Goal: Task Accomplishment & Management: Manage account settings

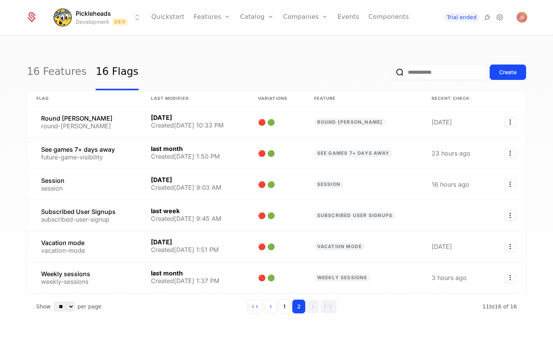
click at [95, 13] on html "Pickleheads Development Dev Quickstart Features Features Flags Catalog Plans Ad…" at bounding box center [276, 169] width 553 height 338
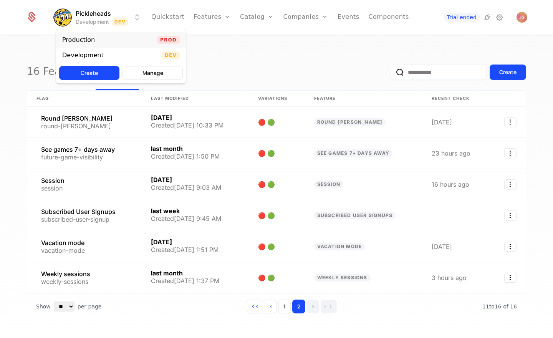
click at [118, 40] on div "Production Prod" at bounding box center [121, 39] width 130 height 15
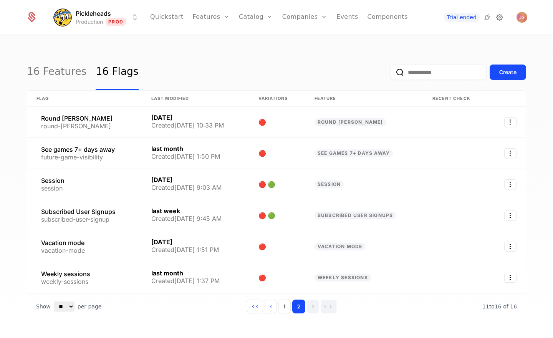
click at [500, 20] on icon at bounding box center [499, 17] width 9 height 9
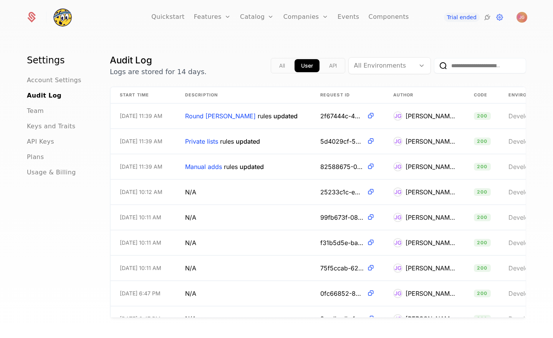
click at [57, 144] on div "API Keys" at bounding box center [59, 141] width 65 height 9
click at [43, 143] on span "API Keys" at bounding box center [40, 141] width 27 height 9
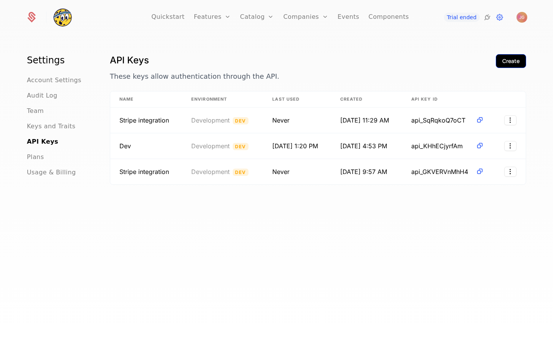
click at [503, 61] on div "Create" at bounding box center [511, 61] width 17 height 8
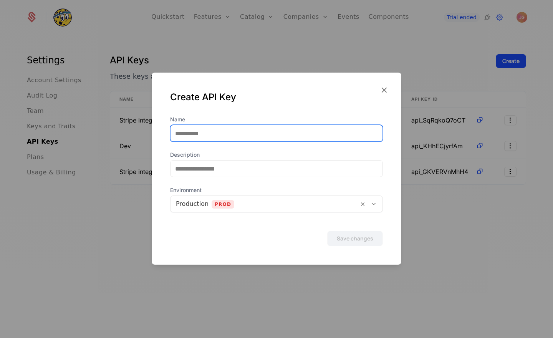
click at [210, 139] on input "Name" at bounding box center [277, 133] width 212 height 16
type input "**********"
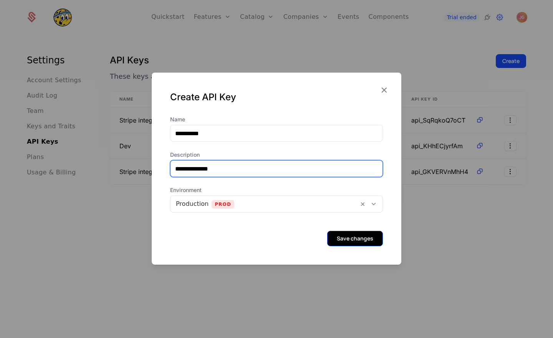
type input "**********"
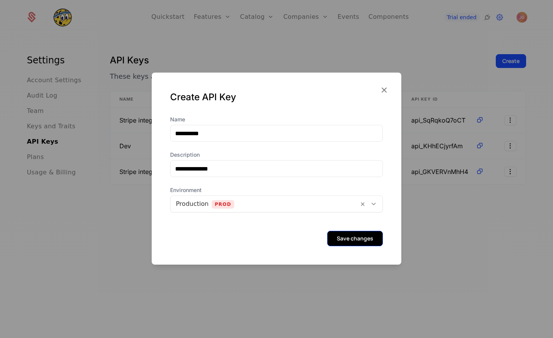
click at [357, 243] on button "Save changes" at bounding box center [355, 238] width 56 height 15
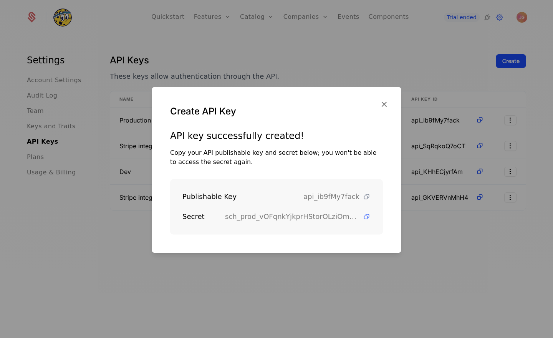
click at [366, 196] on icon at bounding box center [367, 197] width 8 height 8
drag, startPoint x: 368, startPoint y: 216, endPoint x: 153, endPoint y: 176, distance: 219.3
click at [368, 216] on icon at bounding box center [367, 217] width 8 height 8
click at [386, 102] on icon "button" at bounding box center [384, 104] width 10 height 10
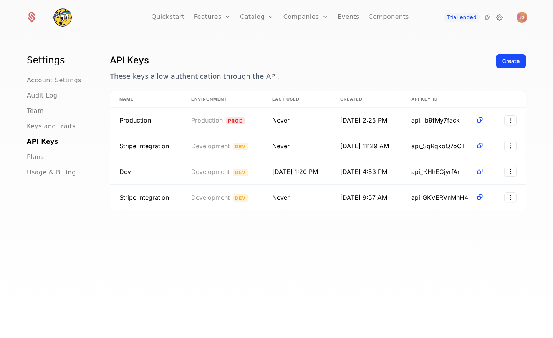
click at [307, 233] on div "API Keys These keys allow authentication through the API. Create Name Environme…" at bounding box center [318, 198] width 417 height 288
click at [514, 122] on html "Quickstart Features Features Flags Catalog Plans Add Ons Credits Configuration …" at bounding box center [276, 169] width 553 height 338
click at [533, 124] on html "Quickstart Features Features Flags Catalog Plans Add Ons Credits Configuration …" at bounding box center [276, 169] width 553 height 338
click at [481, 120] on icon at bounding box center [480, 120] width 8 height 8
click at [395, 275] on div "API Keys These keys allow authentication through the API. Create Name Environme…" at bounding box center [318, 198] width 417 height 288
